Goal: Information Seeking & Learning: Learn about a topic

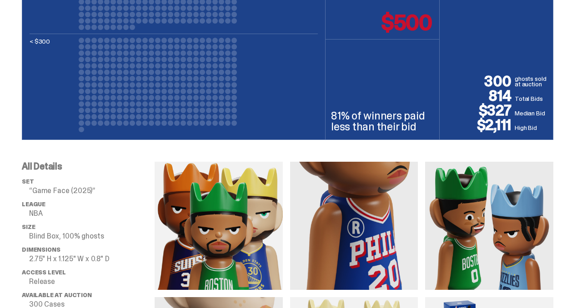
scroll to position [573, 0]
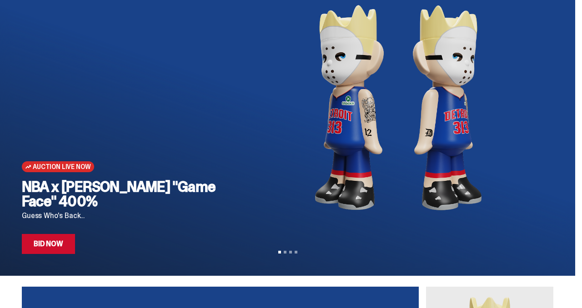
scroll to position [81, 0]
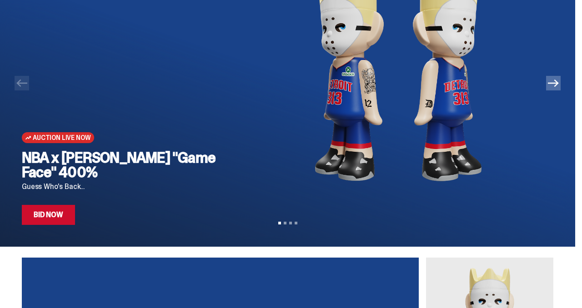
click at [107, 182] on div "NBA x [PERSON_NAME] "Game Face" 400% Guess Who's Back... Bid Now" at bounding box center [133, 188] width 222 height 75
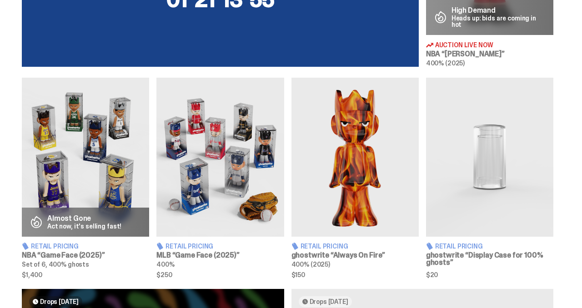
scroll to position [465, 0]
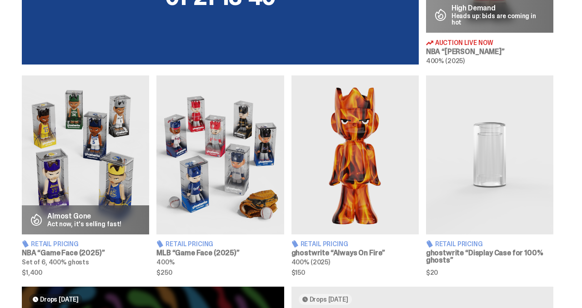
click at [123, 195] on img at bounding box center [85, 155] width 127 height 159
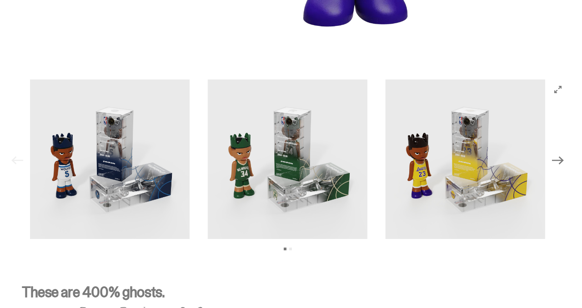
scroll to position [961, 0]
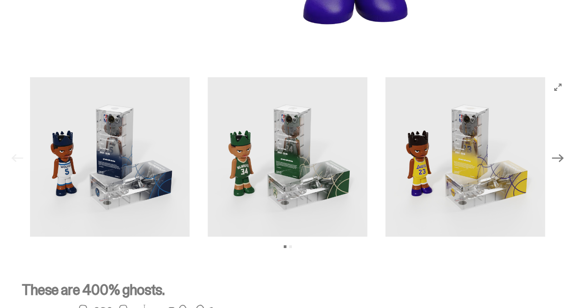
click at [564, 152] on icon "Next" at bounding box center [558, 158] width 12 height 12
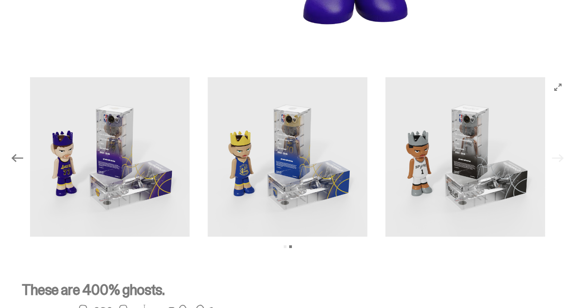
click at [319, 175] on img at bounding box center [288, 157] width 160 height 160
click at [307, 194] on img at bounding box center [288, 157] width 160 height 160
click at [302, 176] on img at bounding box center [288, 157] width 160 height 160
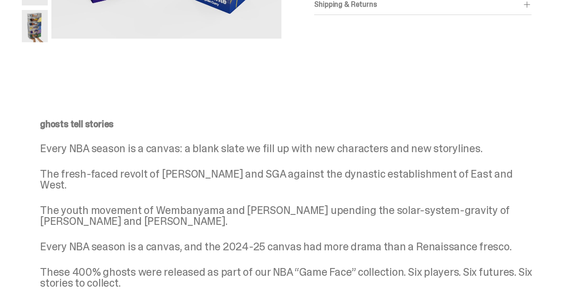
scroll to position [283, 0]
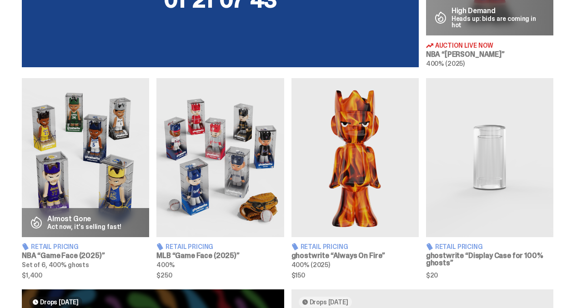
scroll to position [302, 0]
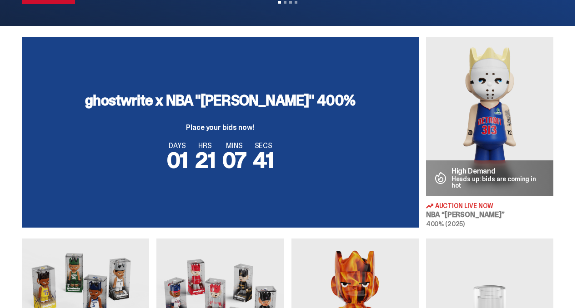
click at [469, 160] on img at bounding box center [489, 116] width 127 height 159
